Goal: Find specific page/section: Find specific page/section

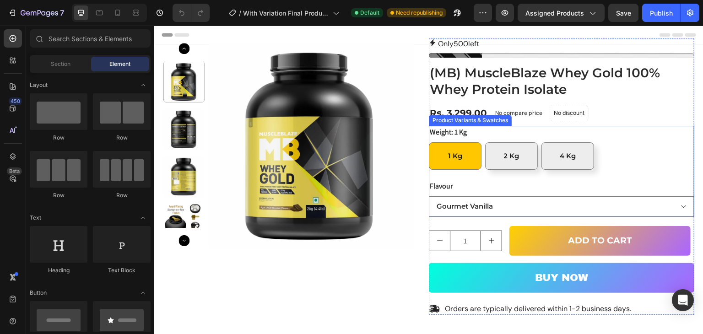
click at [507, 183] on div "Flavour Gourmet Vanilla Rich Milk Chocolate Strawberry Shake Mocha Cappuchino" at bounding box center [562, 198] width 266 height 37
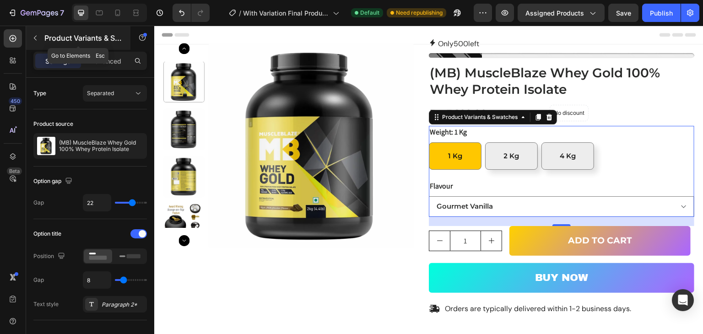
click at [38, 37] on icon "button" at bounding box center [35, 37] width 7 height 7
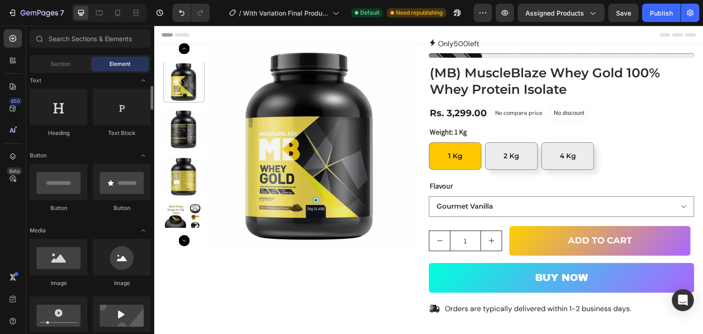
scroll to position [183, 0]
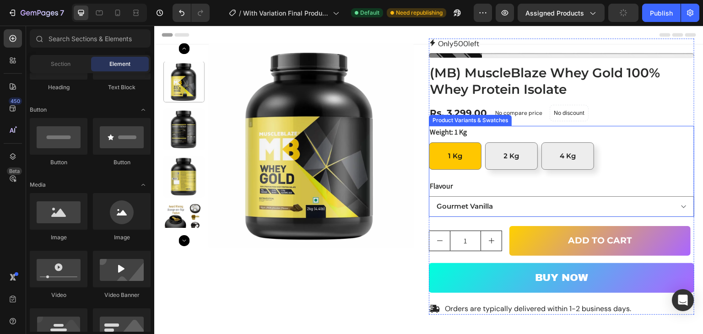
click at [538, 186] on div "Flavour Gourmet Vanilla Rich Milk Chocolate Strawberry Shake Mocha Cappuchino" at bounding box center [562, 198] width 266 height 37
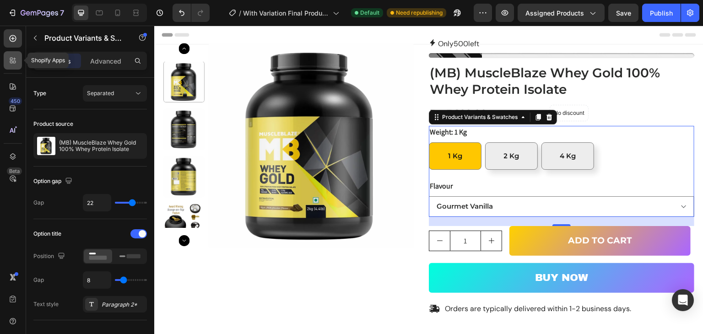
click at [10, 61] on icon at bounding box center [11, 62] width 3 height 3
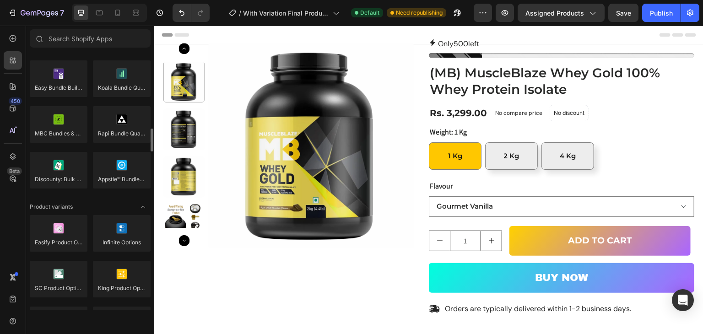
scroll to position [1007, 0]
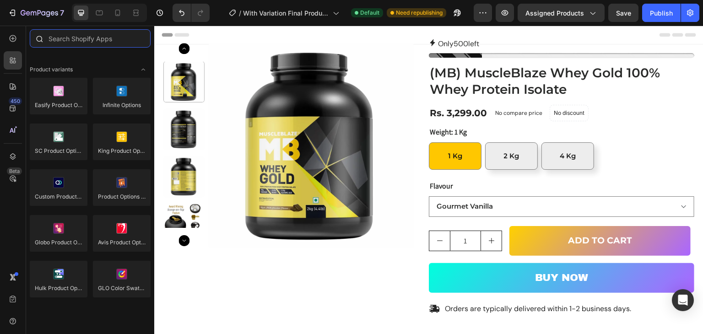
click at [84, 37] on input "text" at bounding box center [90, 38] width 121 height 18
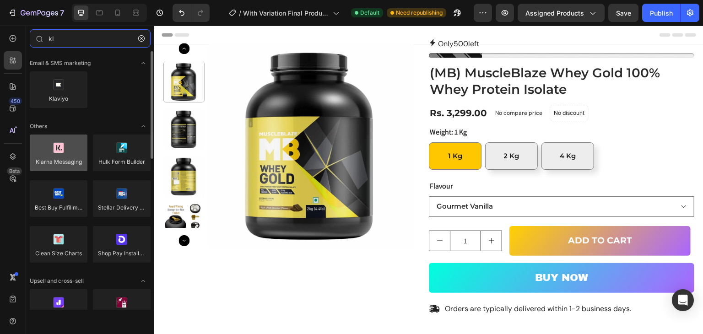
type input "k"
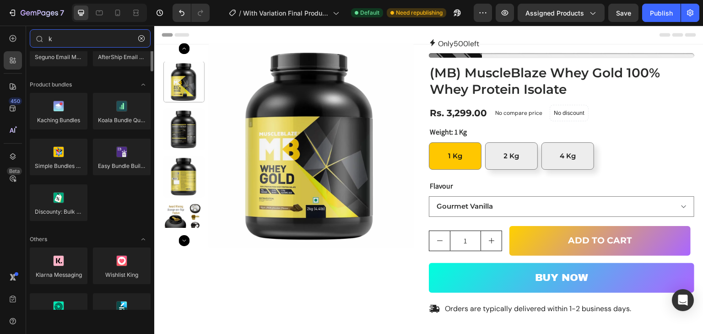
scroll to position [0, 0]
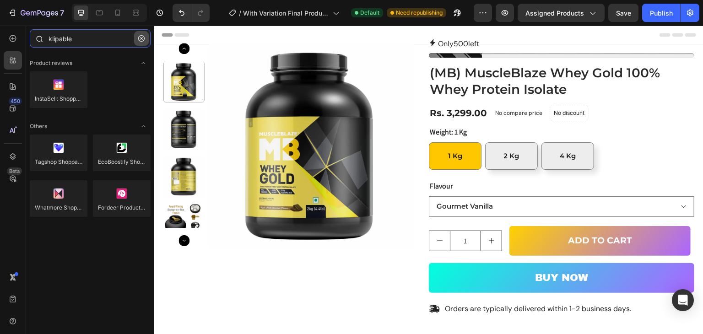
type input "klipable"
click at [139, 34] on button "button" at bounding box center [141, 38] width 15 height 15
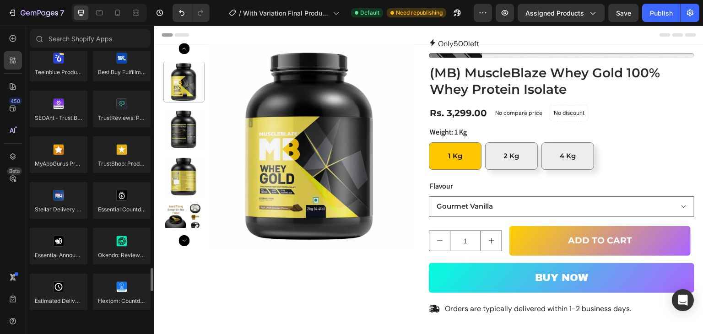
scroll to position [2636, 0]
